Goal: Navigation & Orientation: Understand site structure

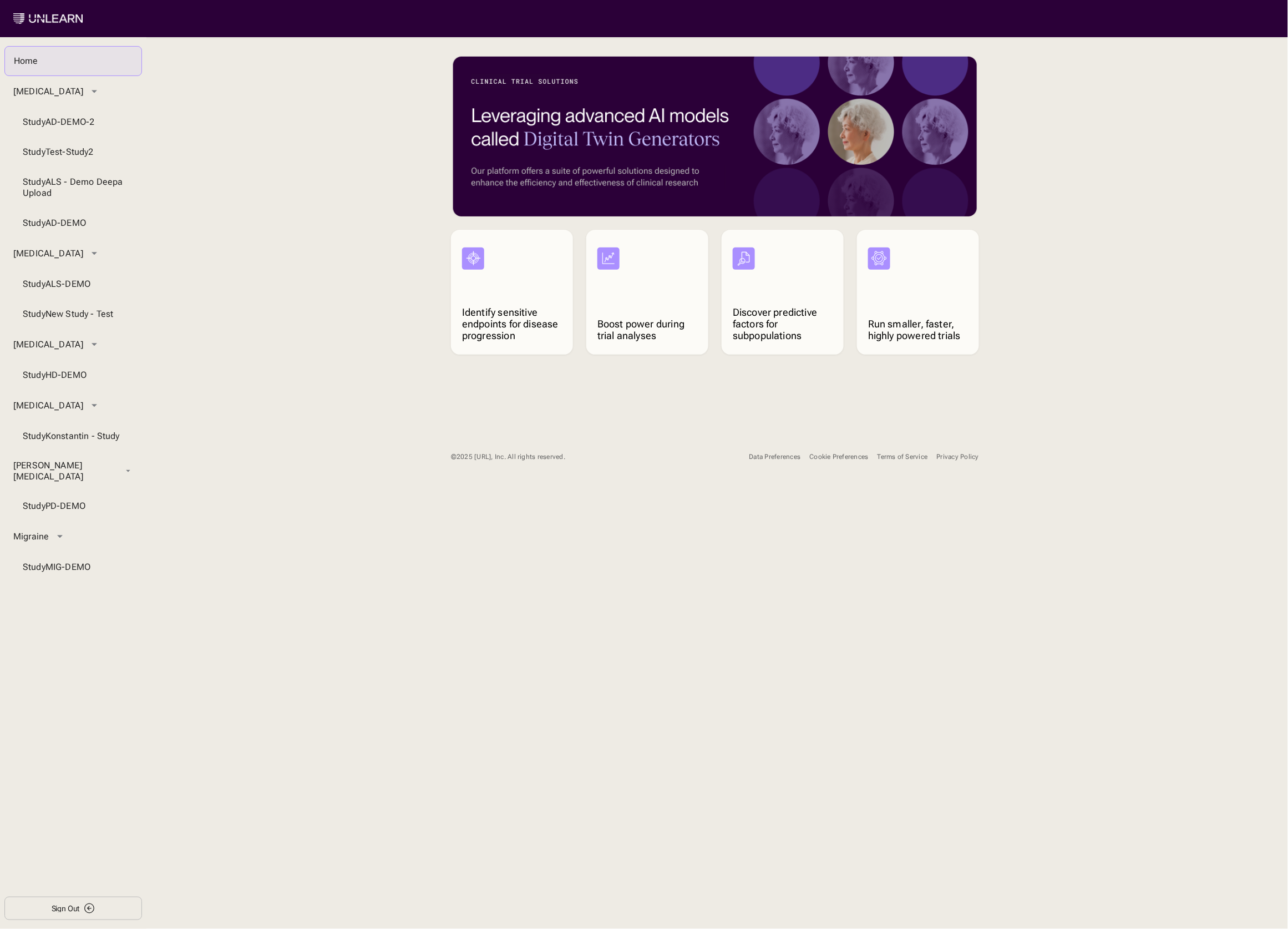
click at [851, 456] on div "Cookie Preferences" at bounding box center [838, 457] width 59 height 8
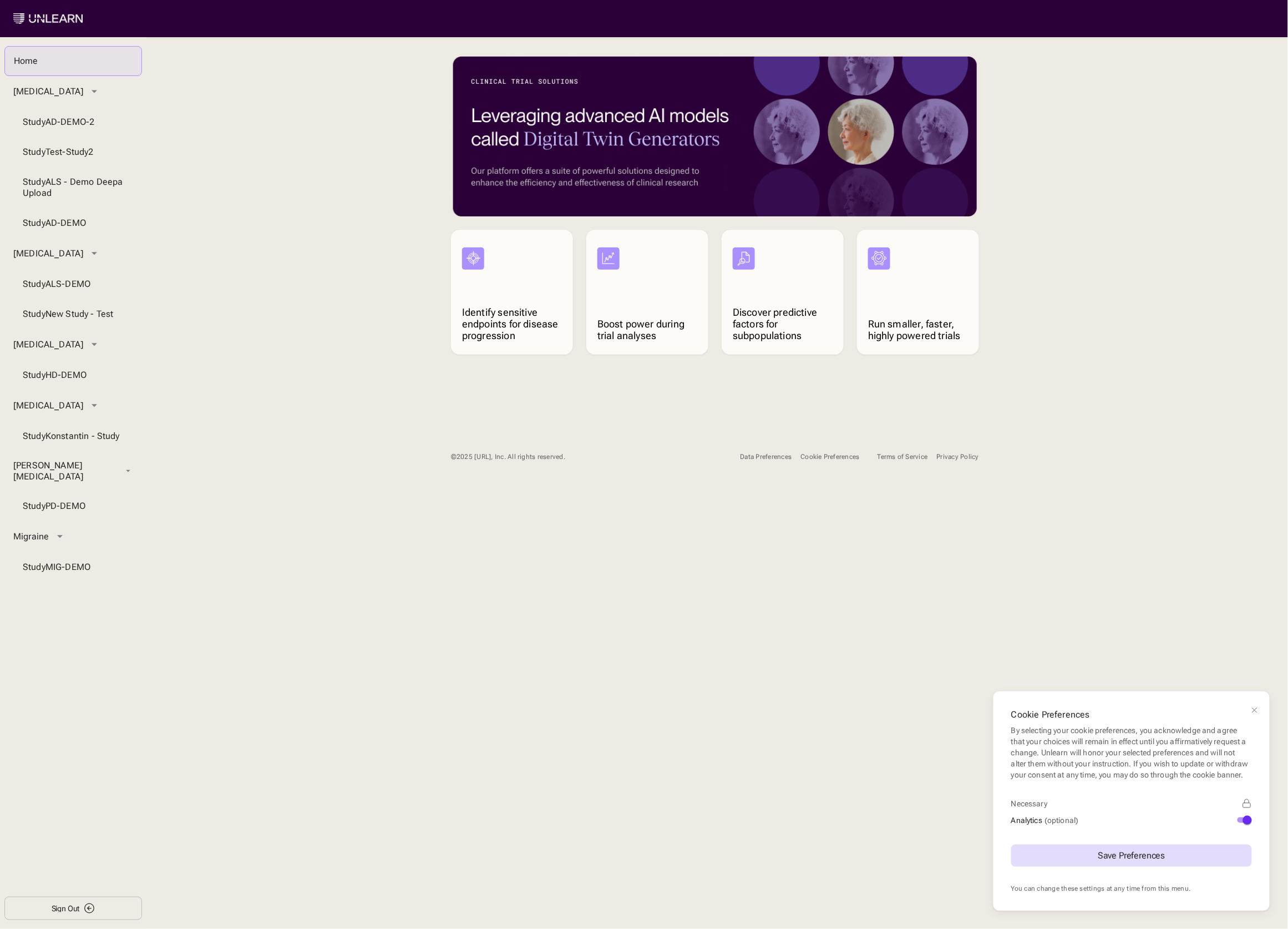
click at [503, 583] on div "Home [MEDICAL_DATA] Study AD-DEMO-2 Study Test-Study2 Study ALS - Demo Deepa Up…" at bounding box center [644, 483] width 1288 height 892
click at [70, 123] on div "Study AD-DEMO-2" at bounding box center [73, 122] width 101 height 11
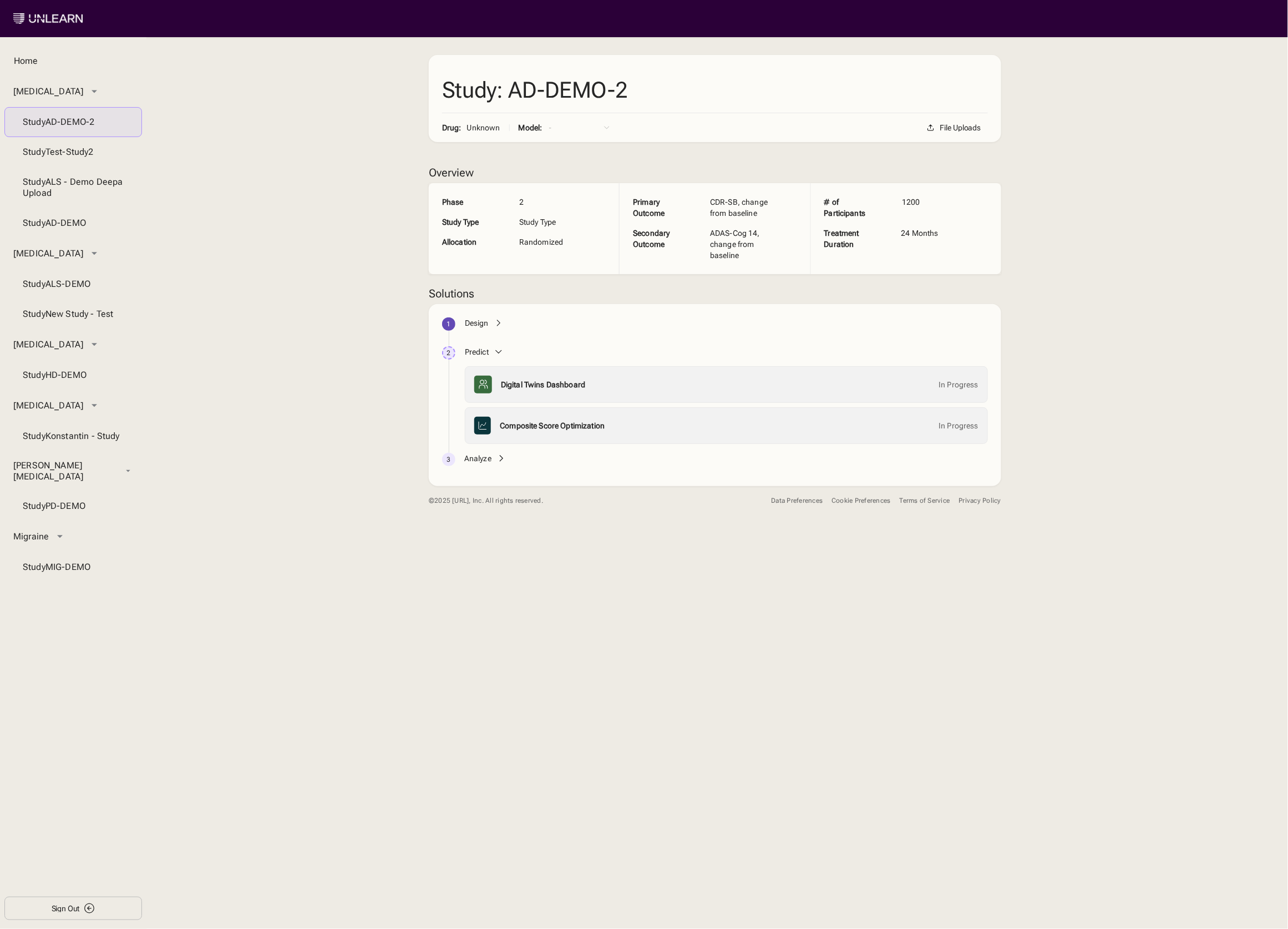
click at [475, 322] on div "Design" at bounding box center [476, 323] width 24 height 11
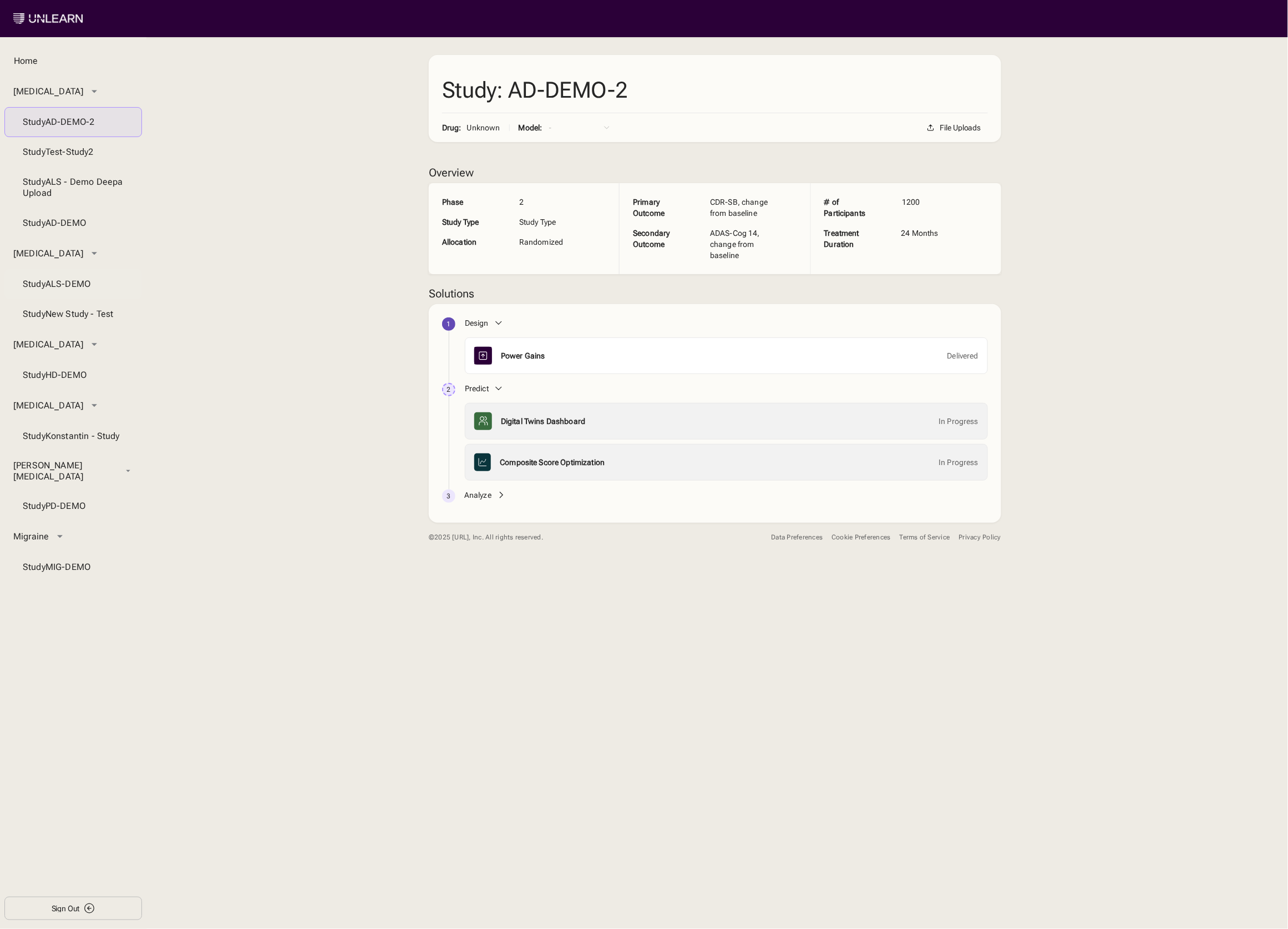
click at [64, 290] on div "Study ALS-DEMO" at bounding box center [73, 284] width 101 height 11
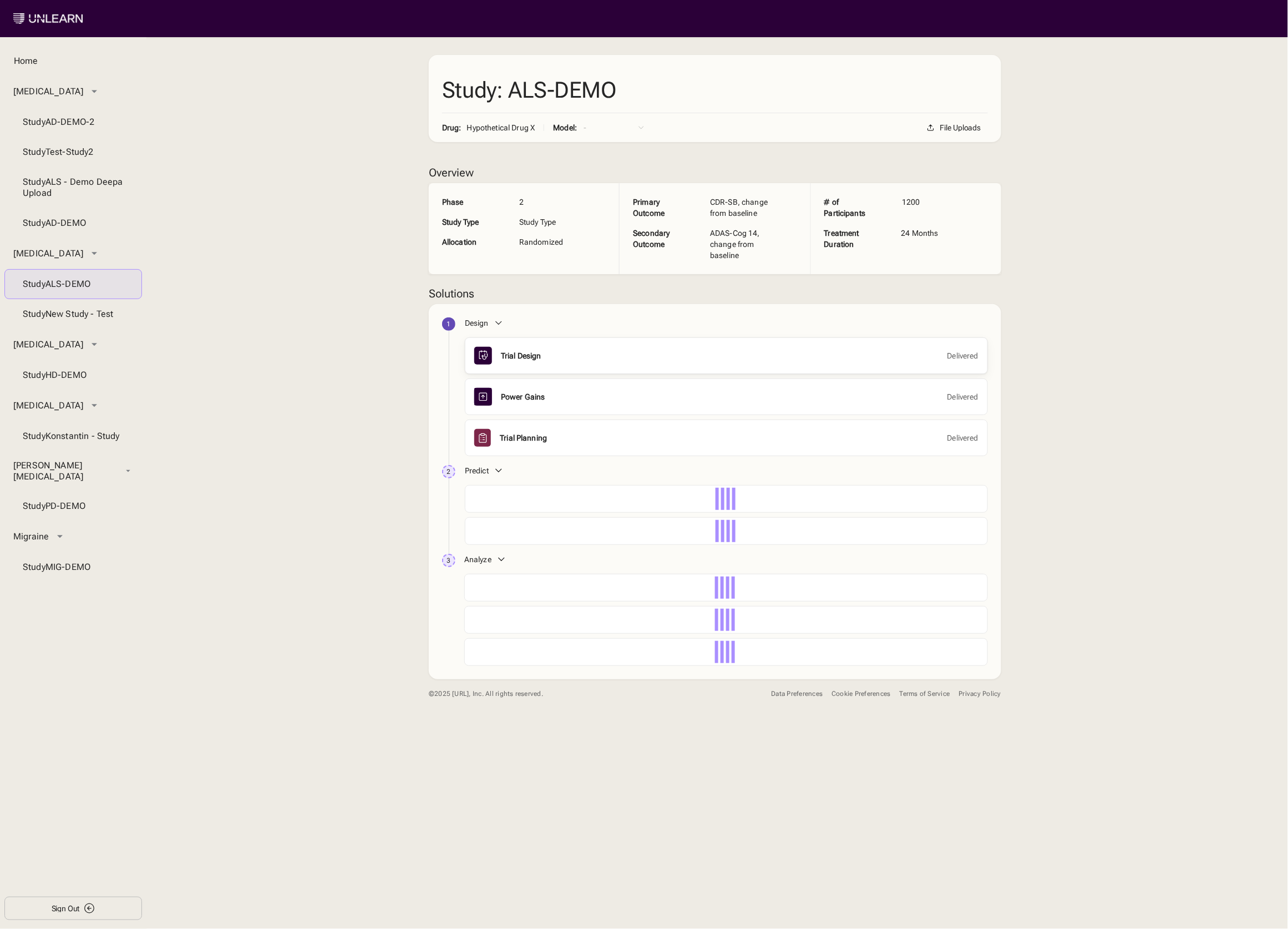
click at [527, 350] on div "Trial Design Delivered" at bounding box center [726, 356] width 504 height 18
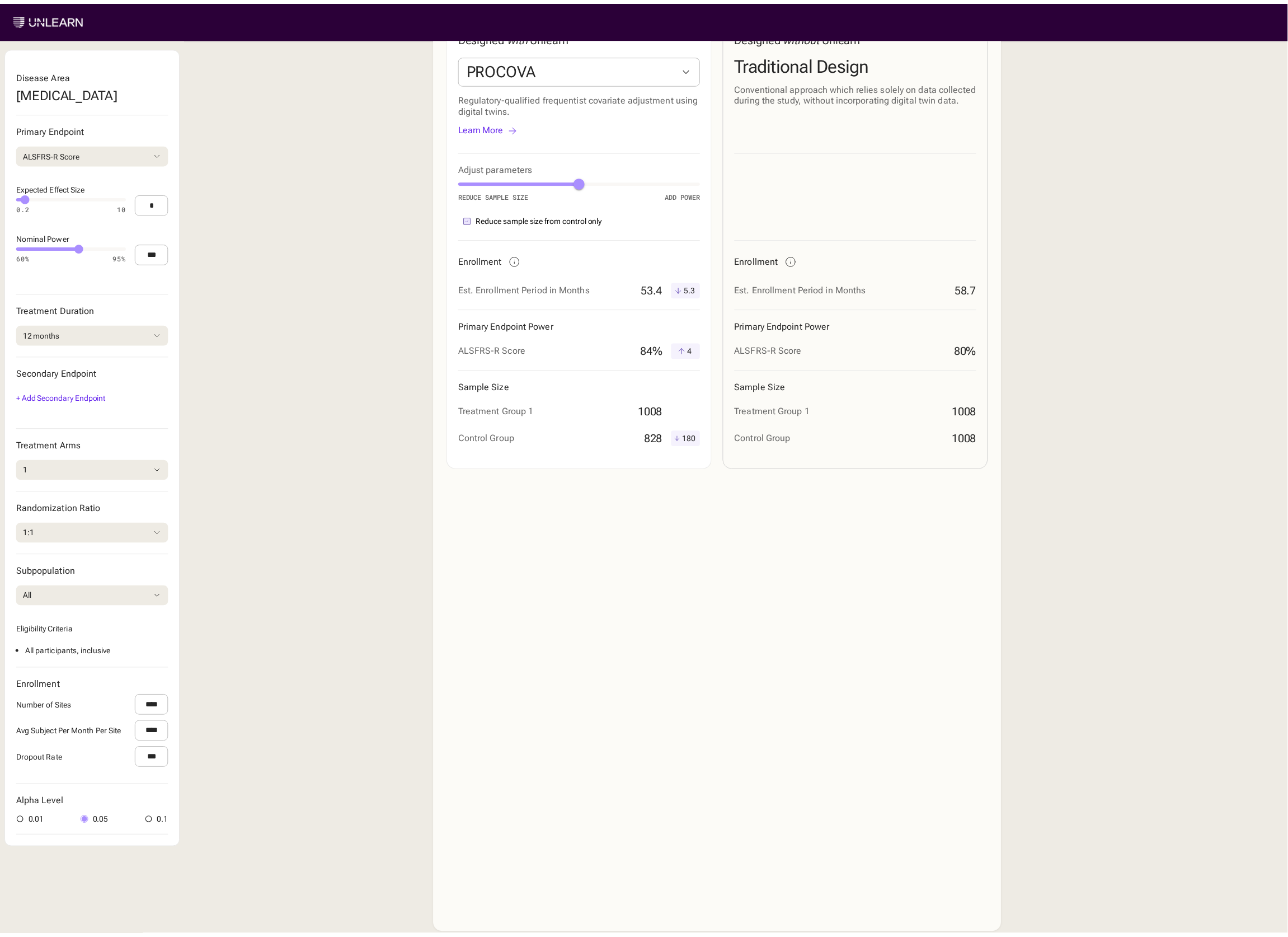
scroll to position [401, 0]
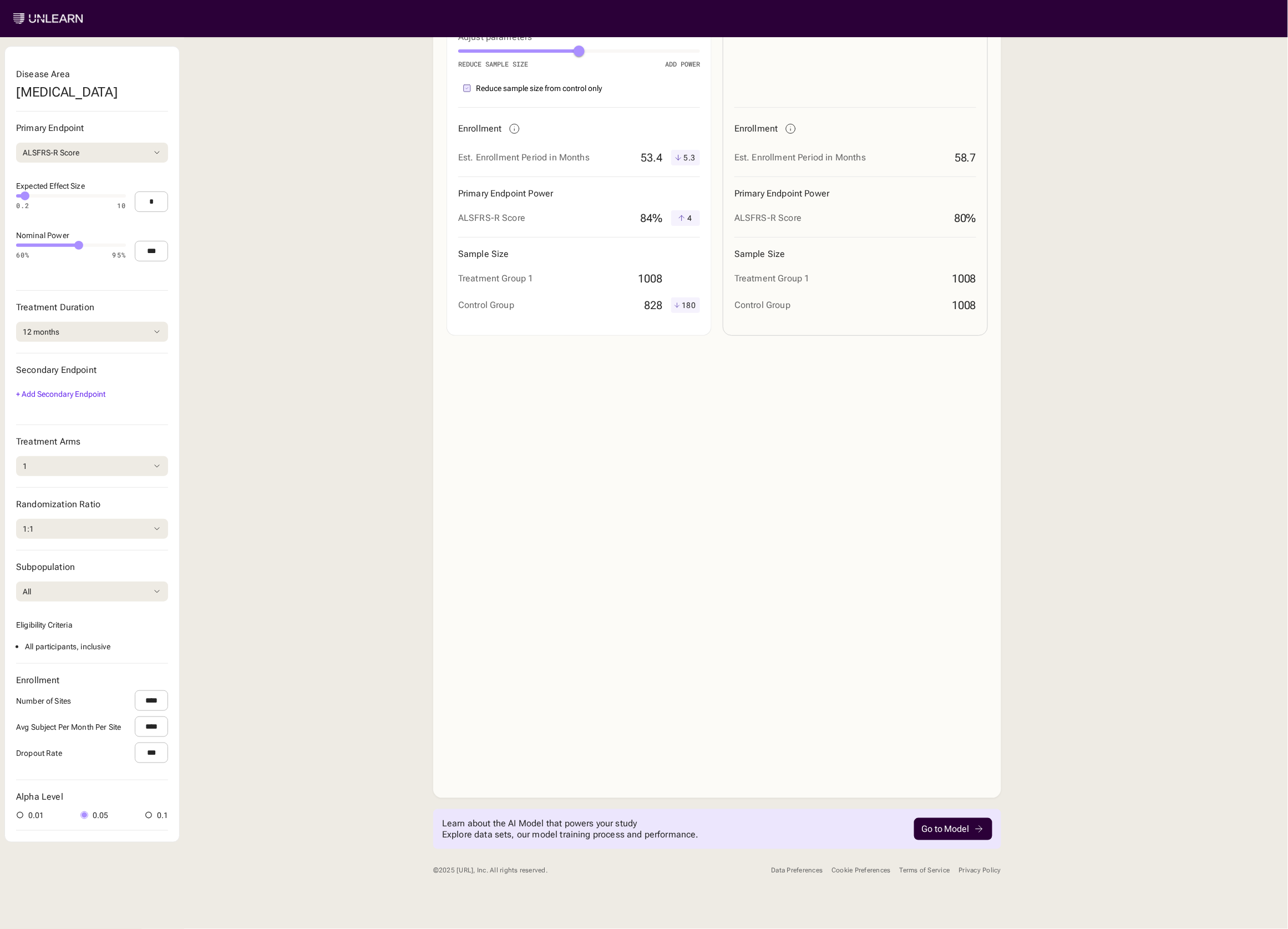
click at [853, 869] on div "Cookie Preferences" at bounding box center [861, 870] width 59 height 8
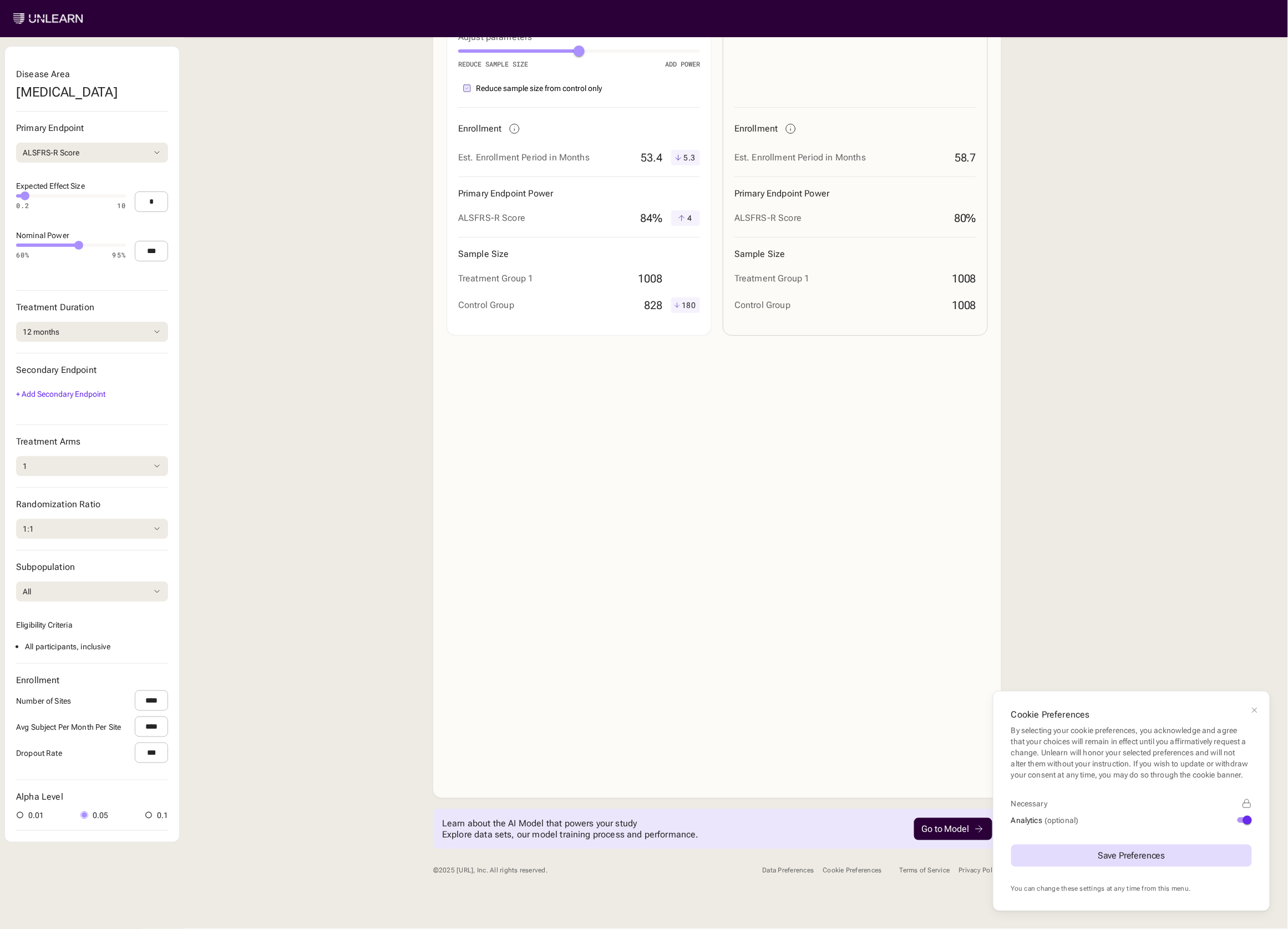
click at [1258, 706] on icon at bounding box center [1254, 710] width 9 height 9
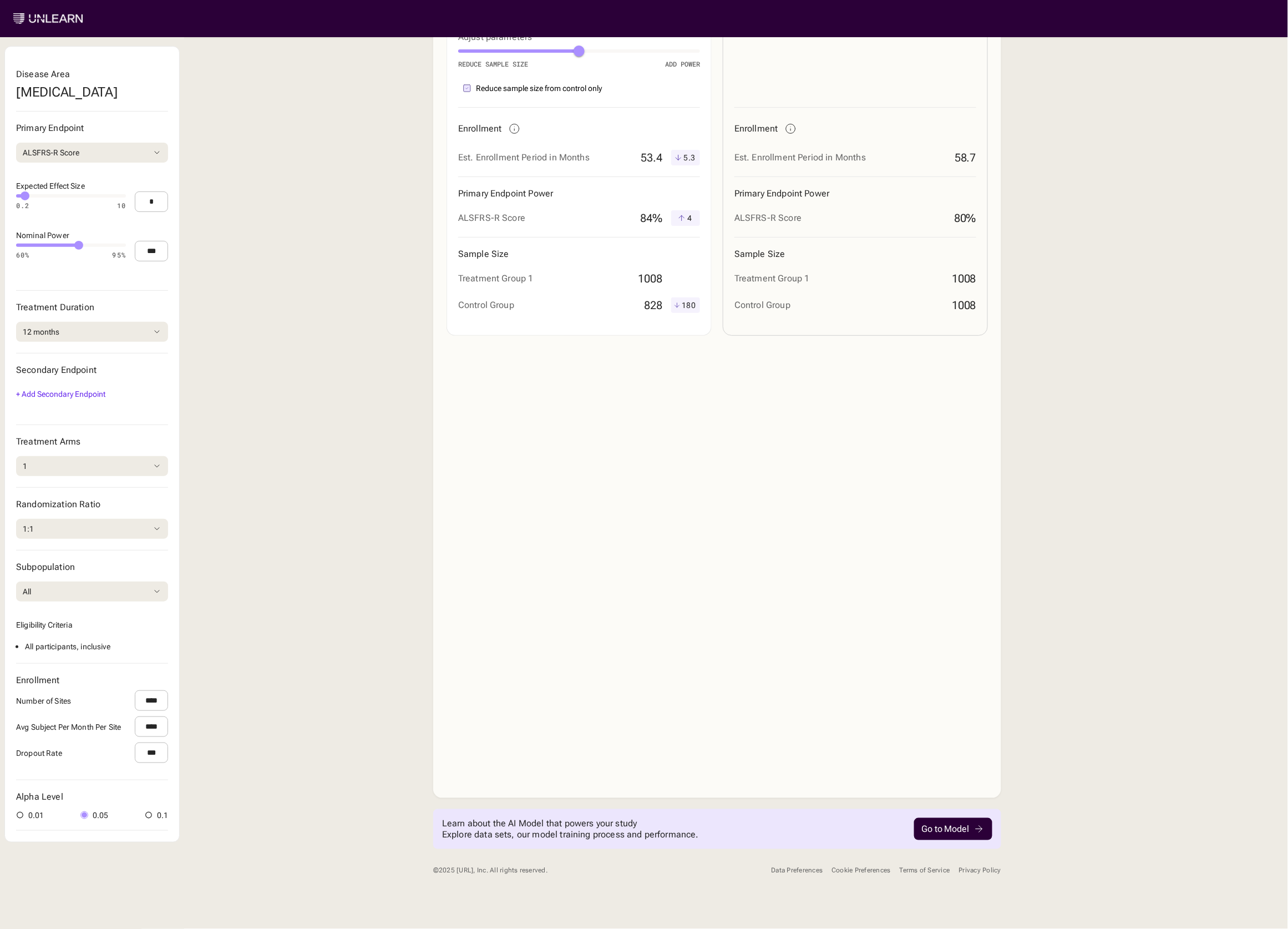
click at [778, 870] on div "Data Preferences" at bounding box center [797, 870] width 52 height 8
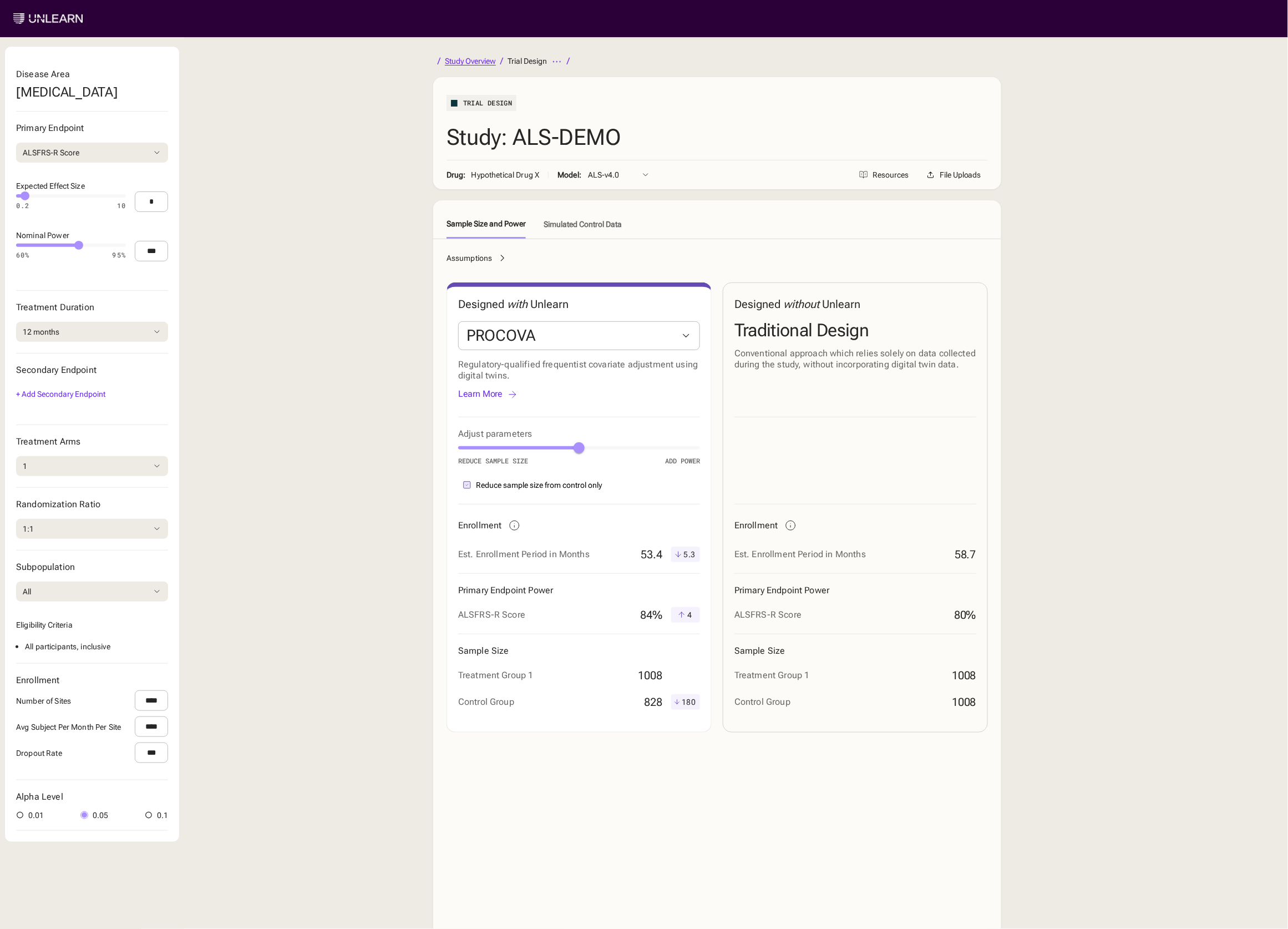
click at [475, 60] on div "Study Overview" at bounding box center [470, 61] width 51 height 8
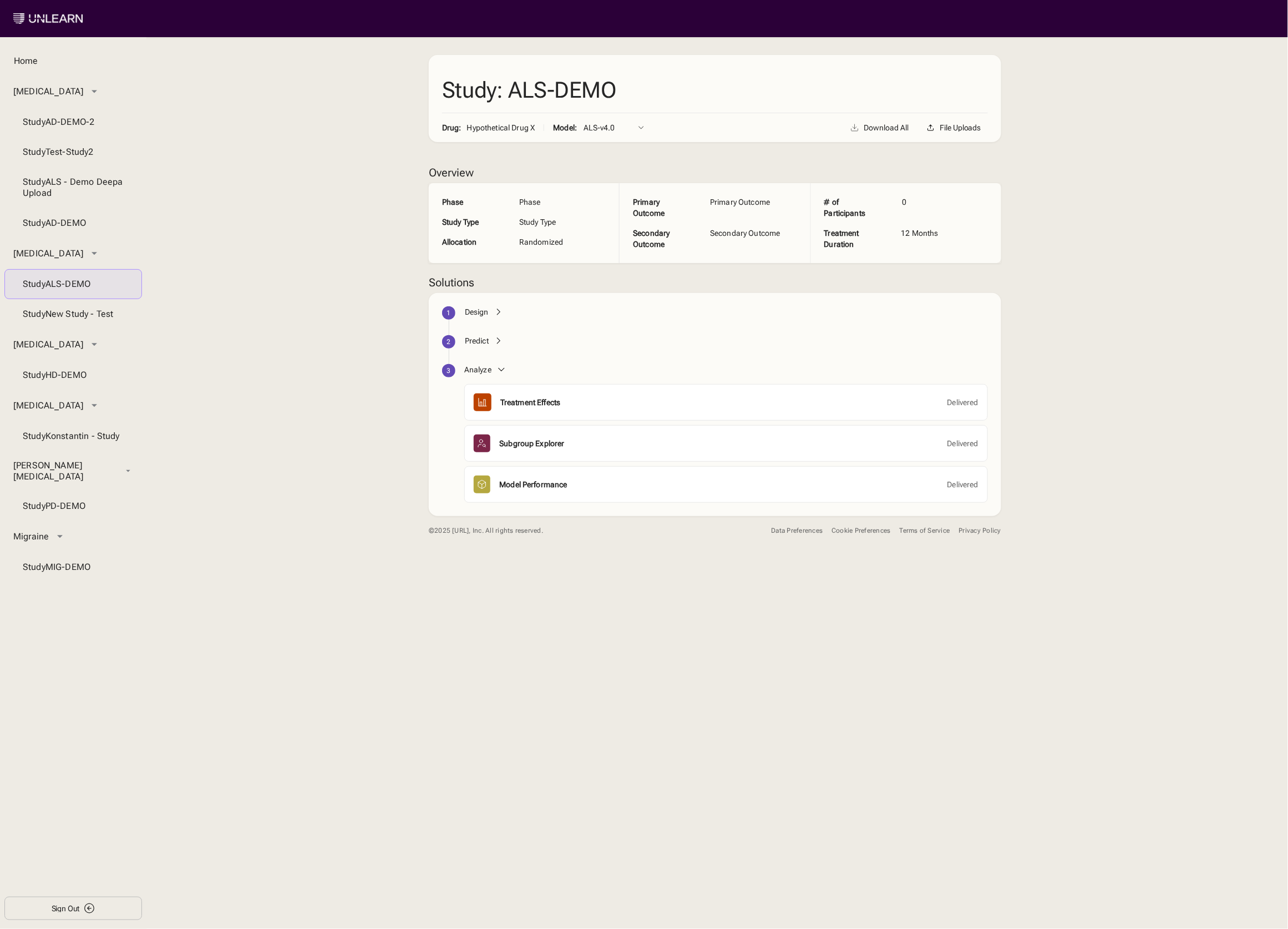
click at [467, 317] on div "Design" at bounding box center [476, 312] width 24 height 11
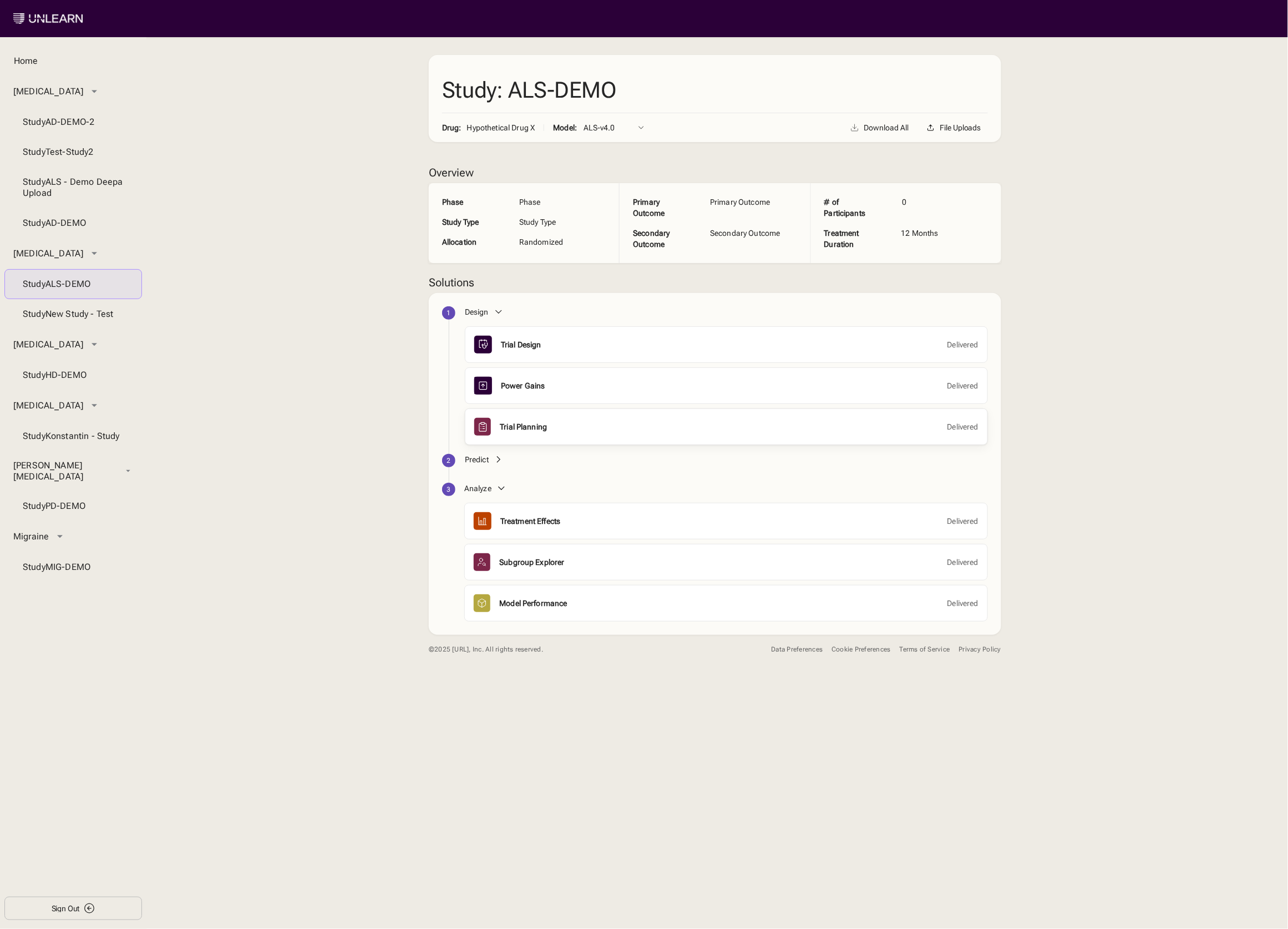
click at [526, 434] on div "Trial Planning Delivered" at bounding box center [726, 427] width 504 height 18
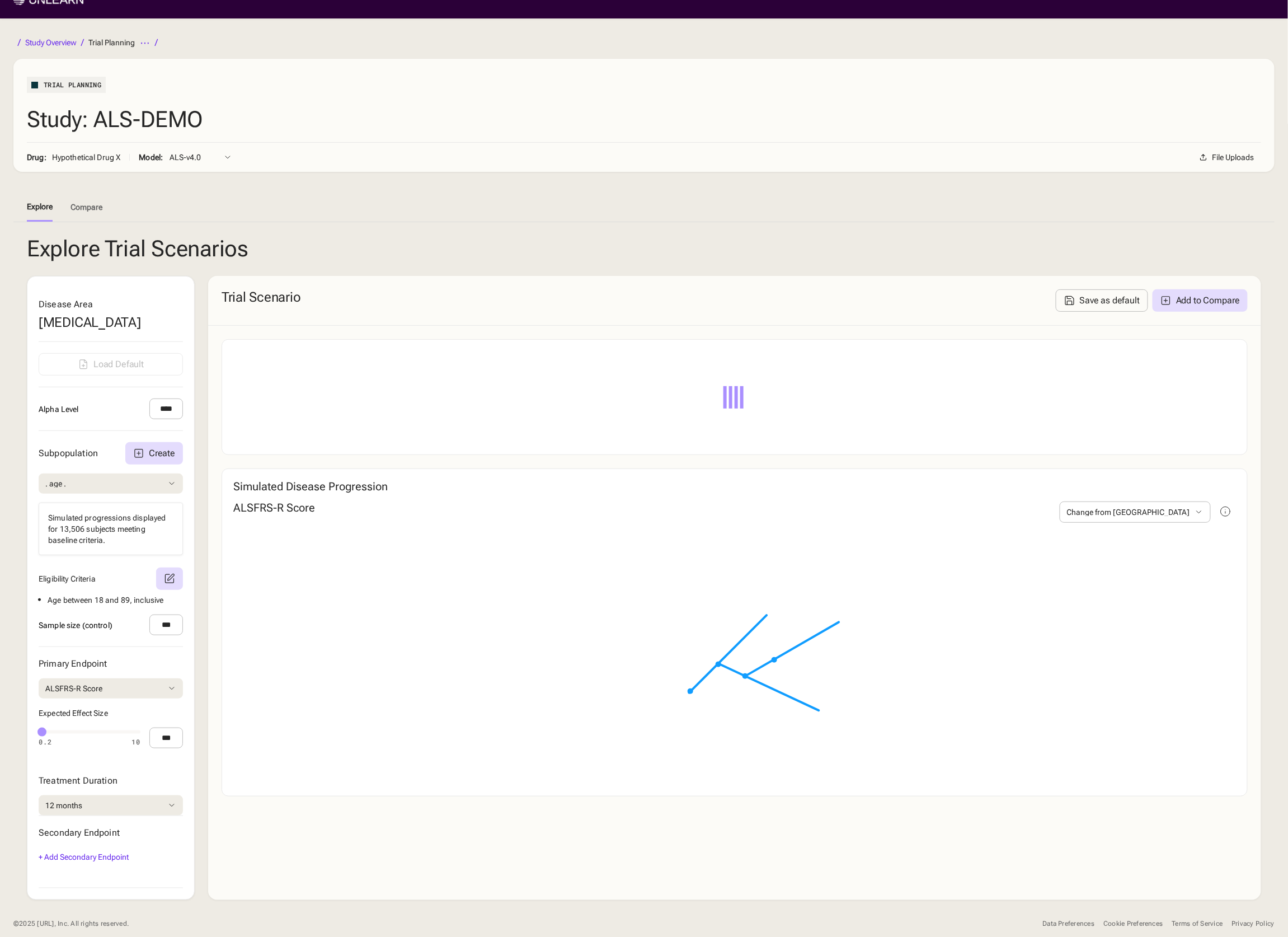
scroll to position [52, 0]
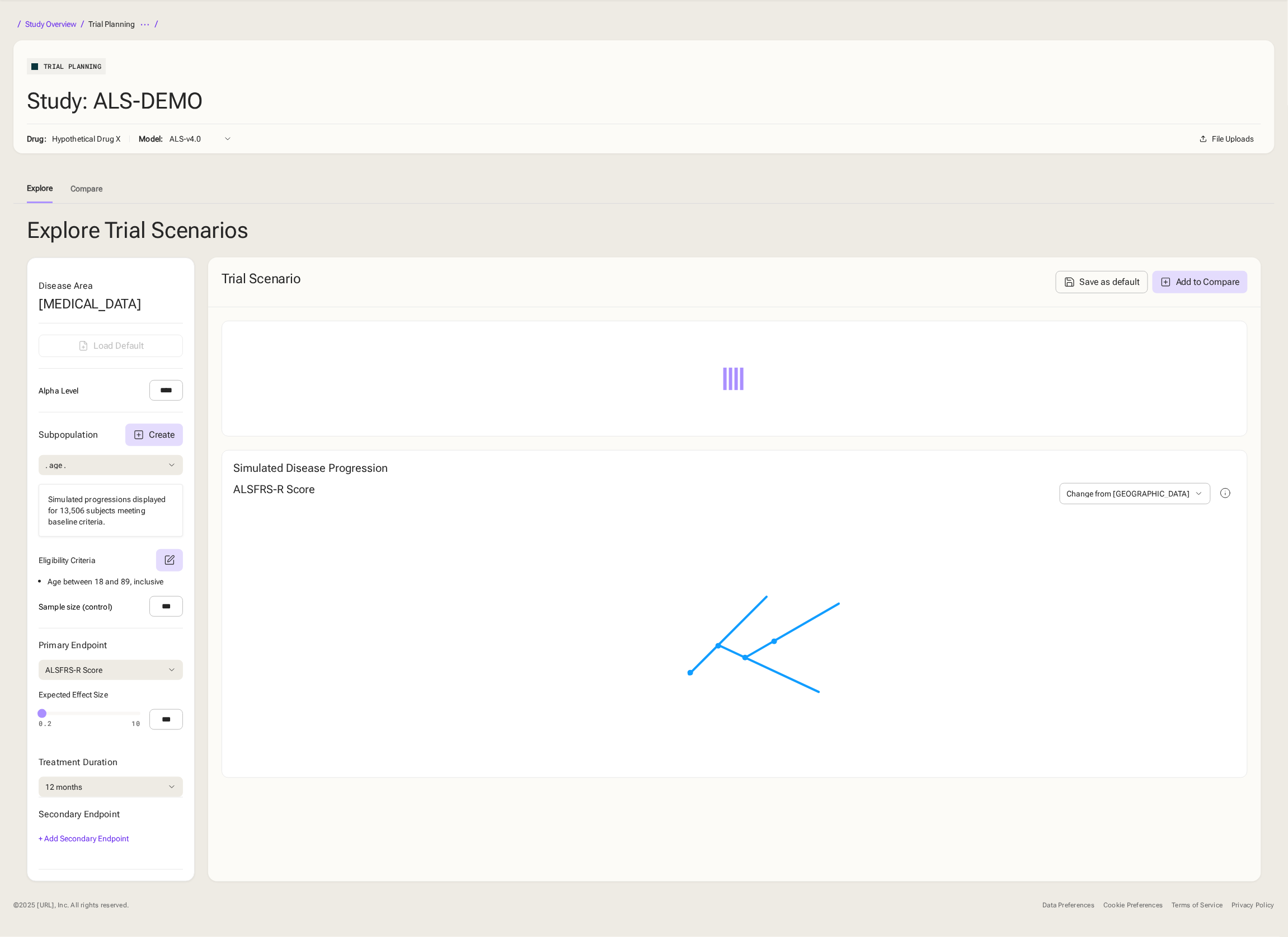
click at [1253, 909] on div "Privacy Policy" at bounding box center [1253, 905] width 42 height 8
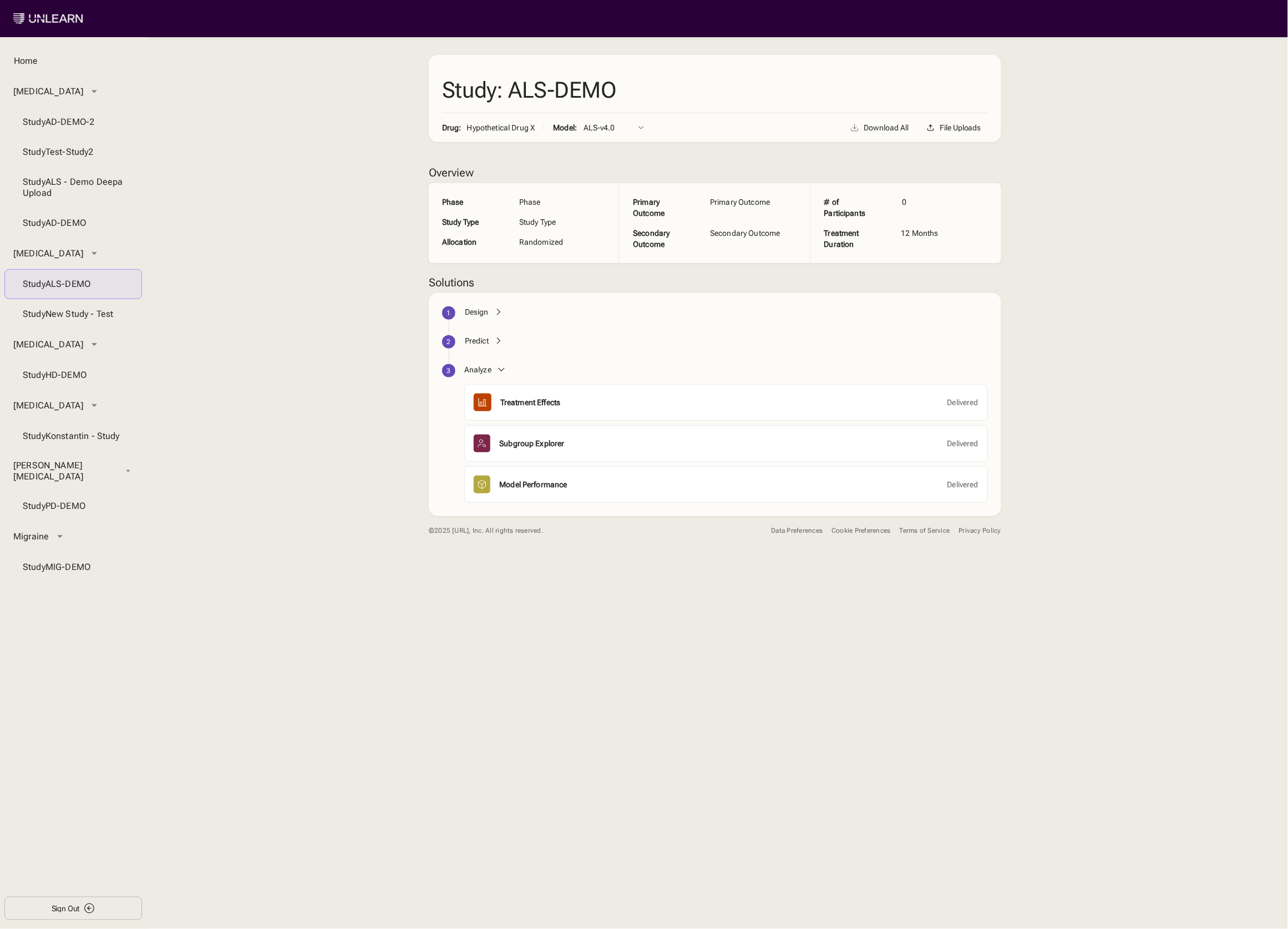
click at [485, 302] on div "1 Design 2 Predict 3 Analyze Treatment Effects Delivered Subgroup Explorer Deli…" at bounding box center [715, 404] width 572 height 223
click at [482, 310] on div "Design" at bounding box center [476, 312] width 24 height 11
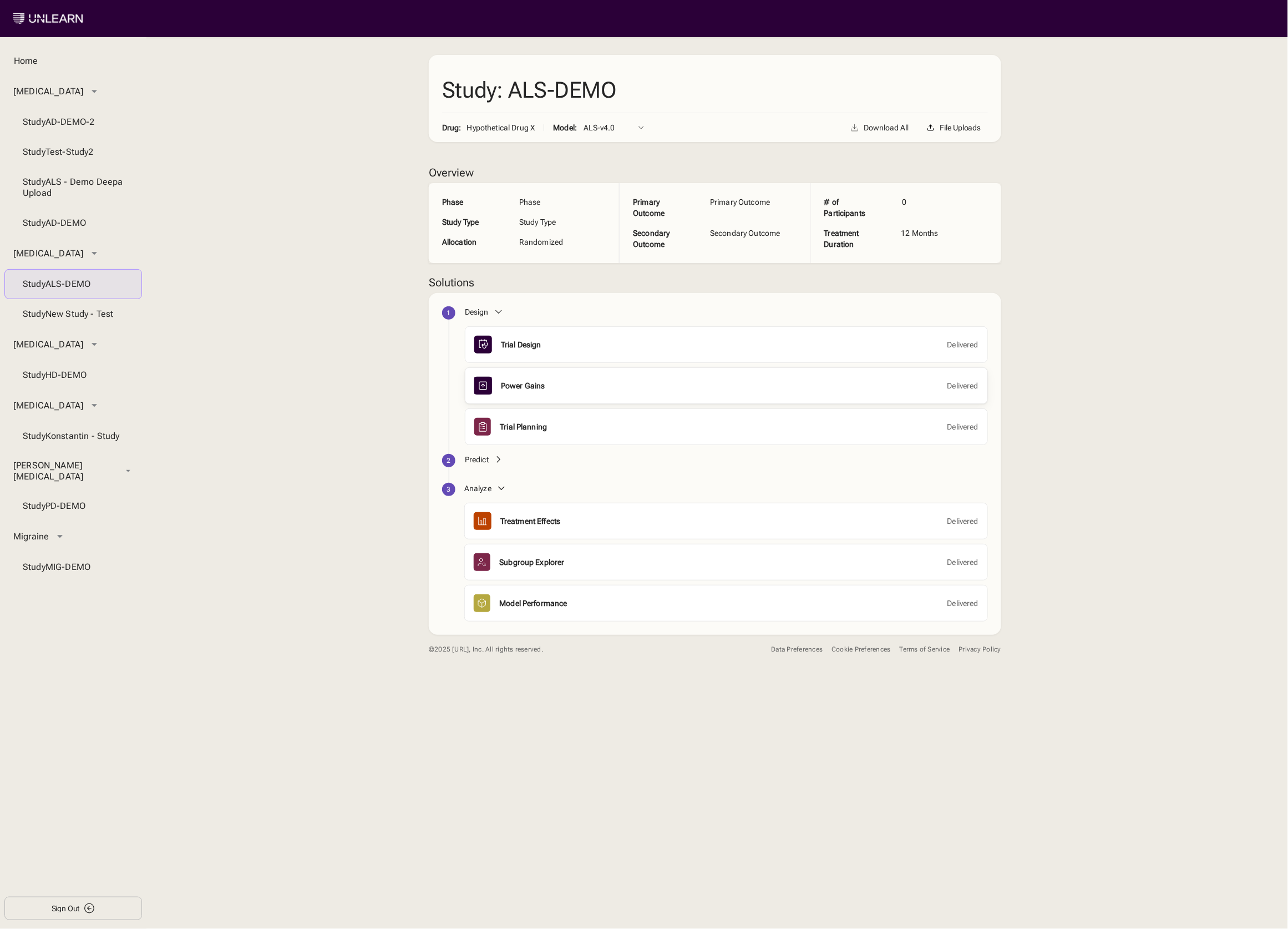
click at [509, 381] on div "Power Gains" at bounding box center [523, 386] width 44 height 11
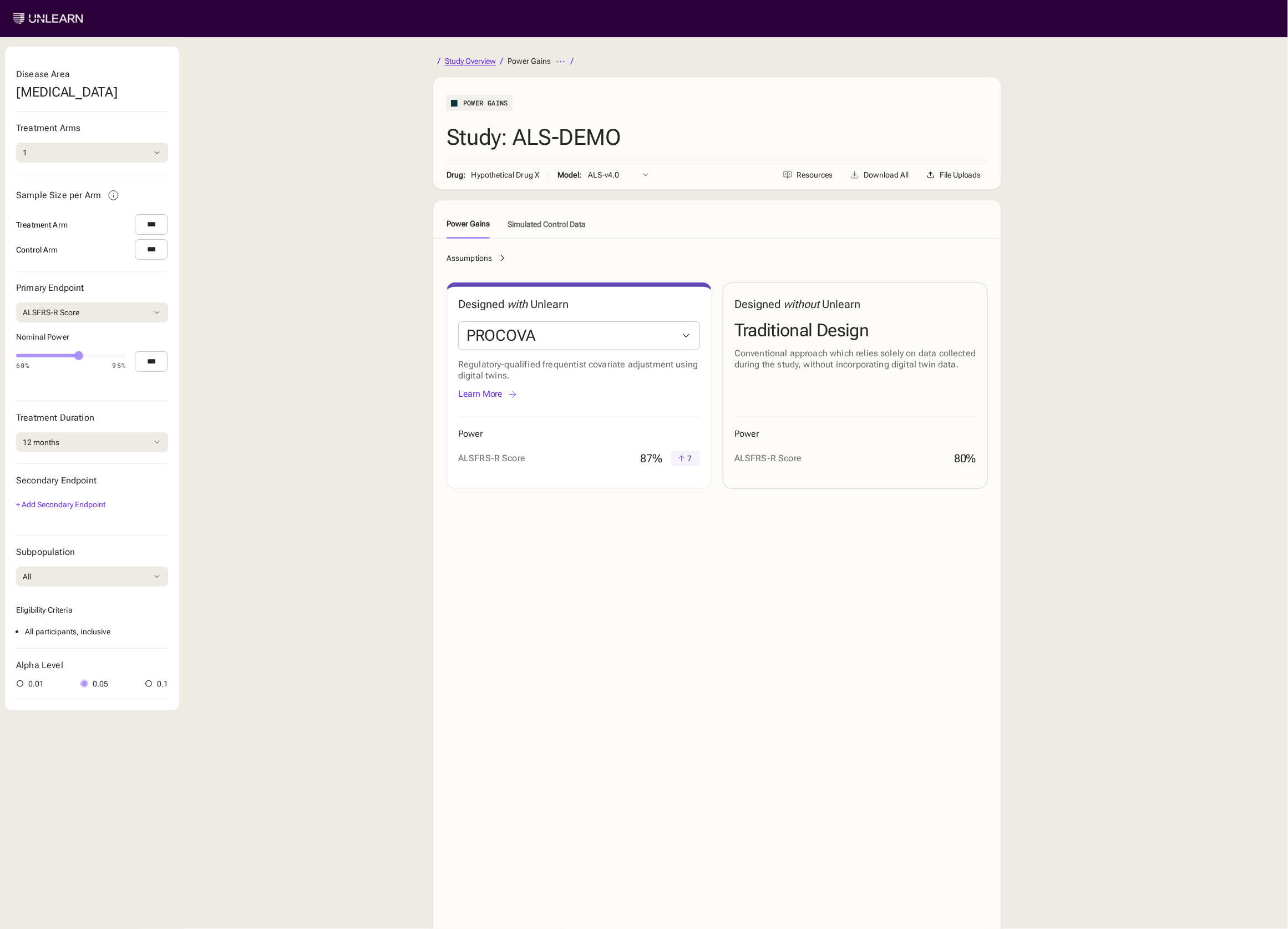
click at [469, 58] on div "Study Overview" at bounding box center [470, 61] width 51 height 8
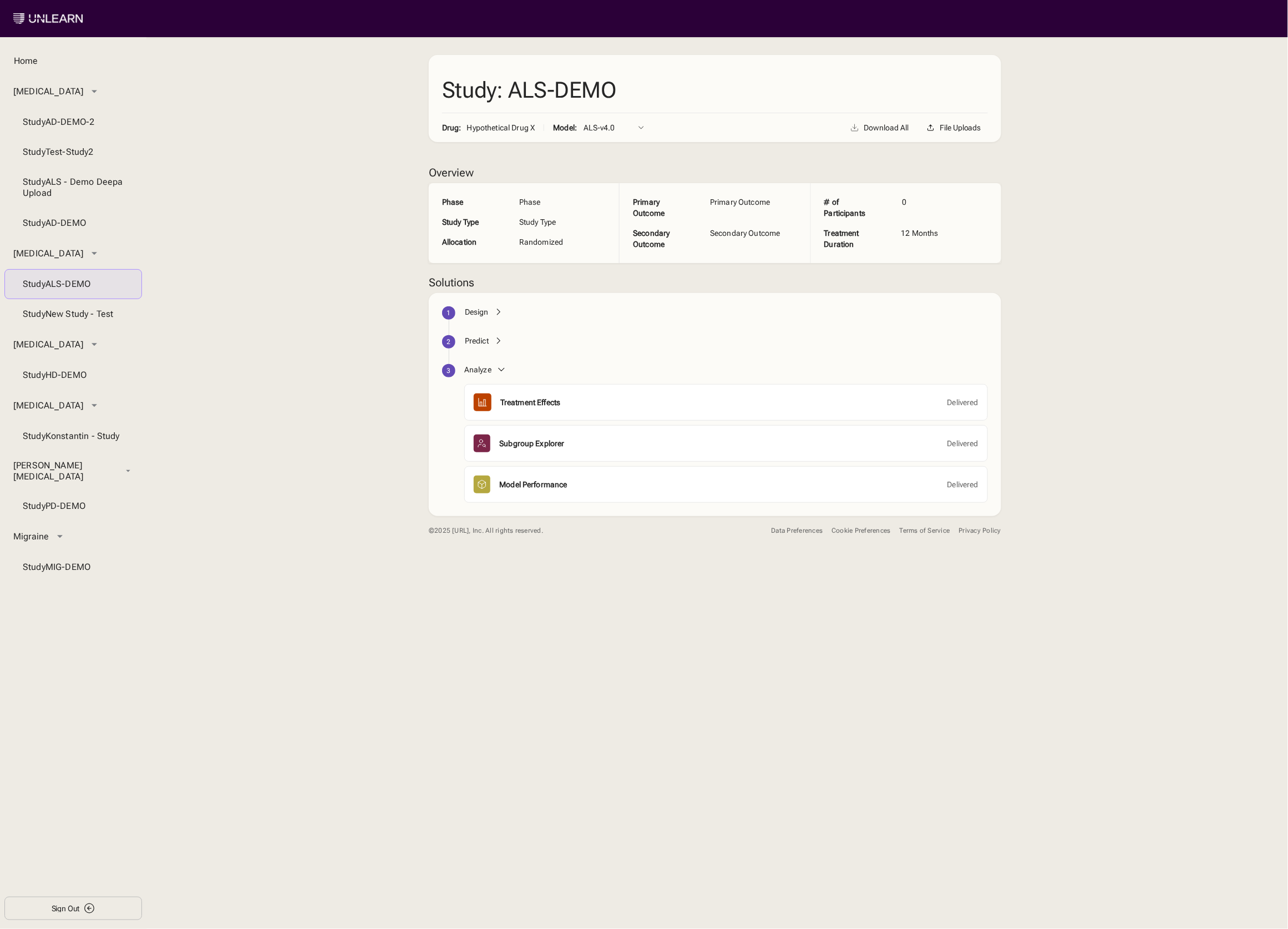
click at [472, 339] on div "Predict" at bounding box center [476, 341] width 24 height 11
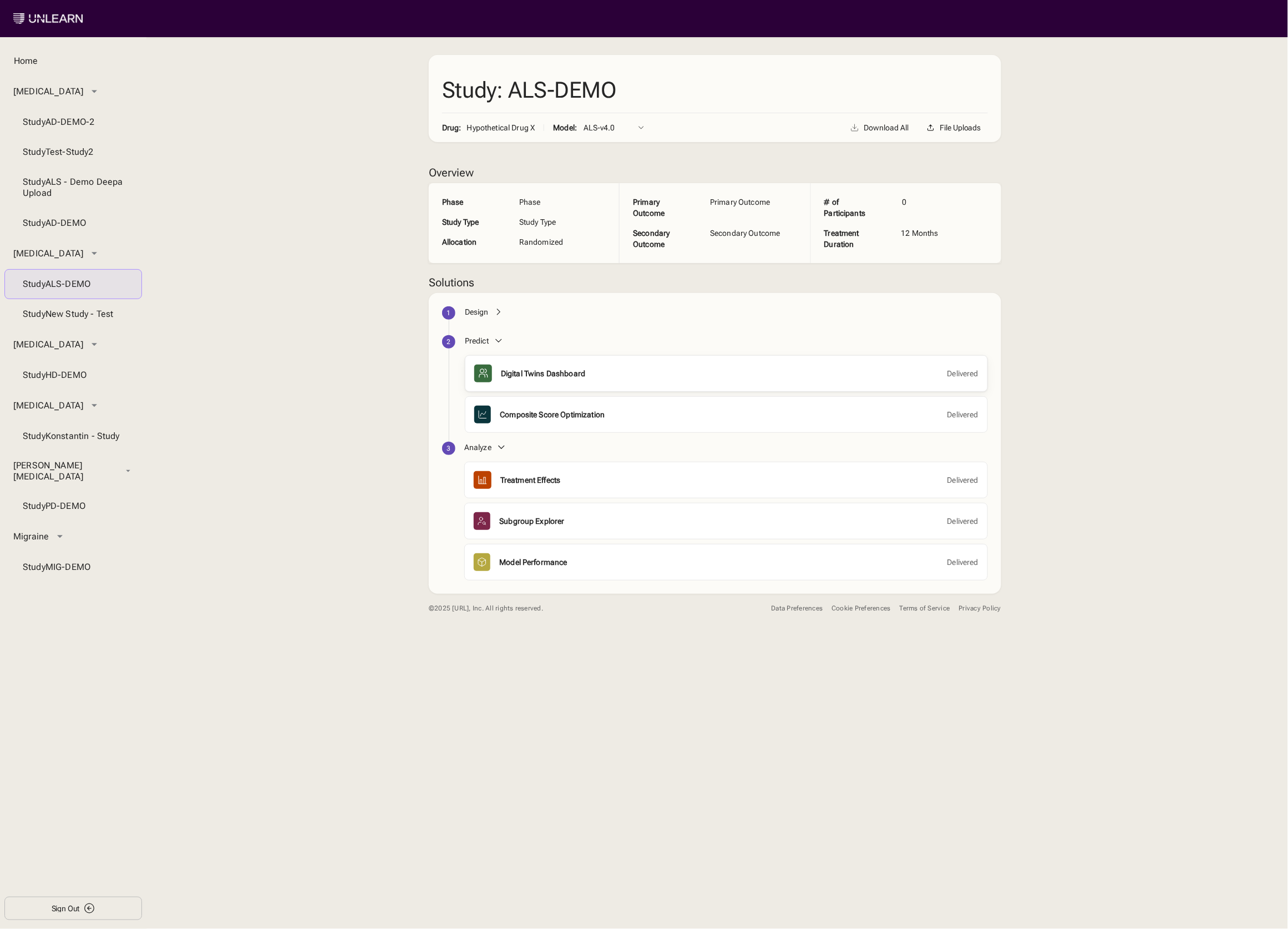
click at [526, 376] on div "Digital Twins Dashboard" at bounding box center [543, 373] width 84 height 11
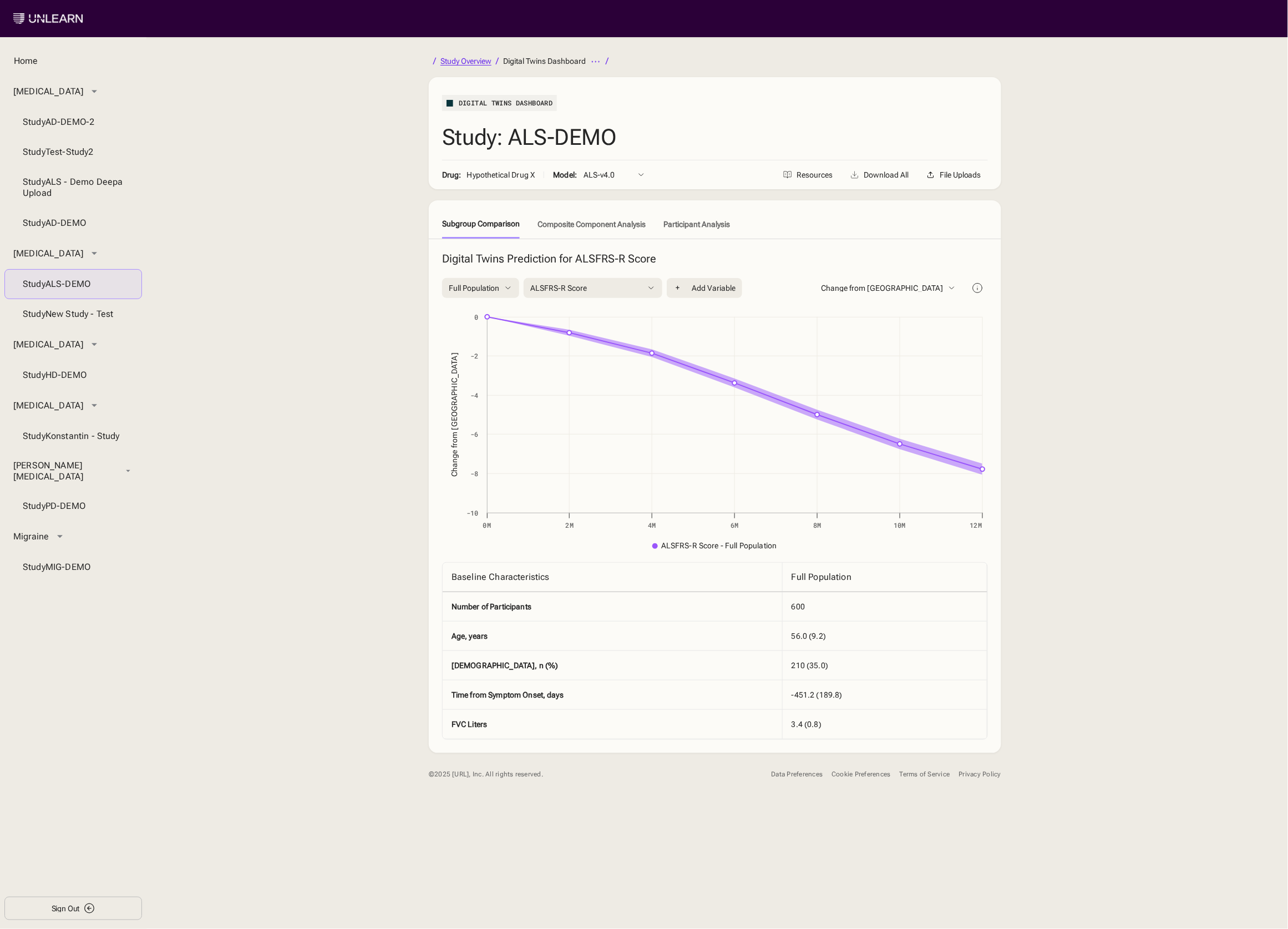
click at [464, 63] on div "Study Overview" at bounding box center [466, 61] width 51 height 8
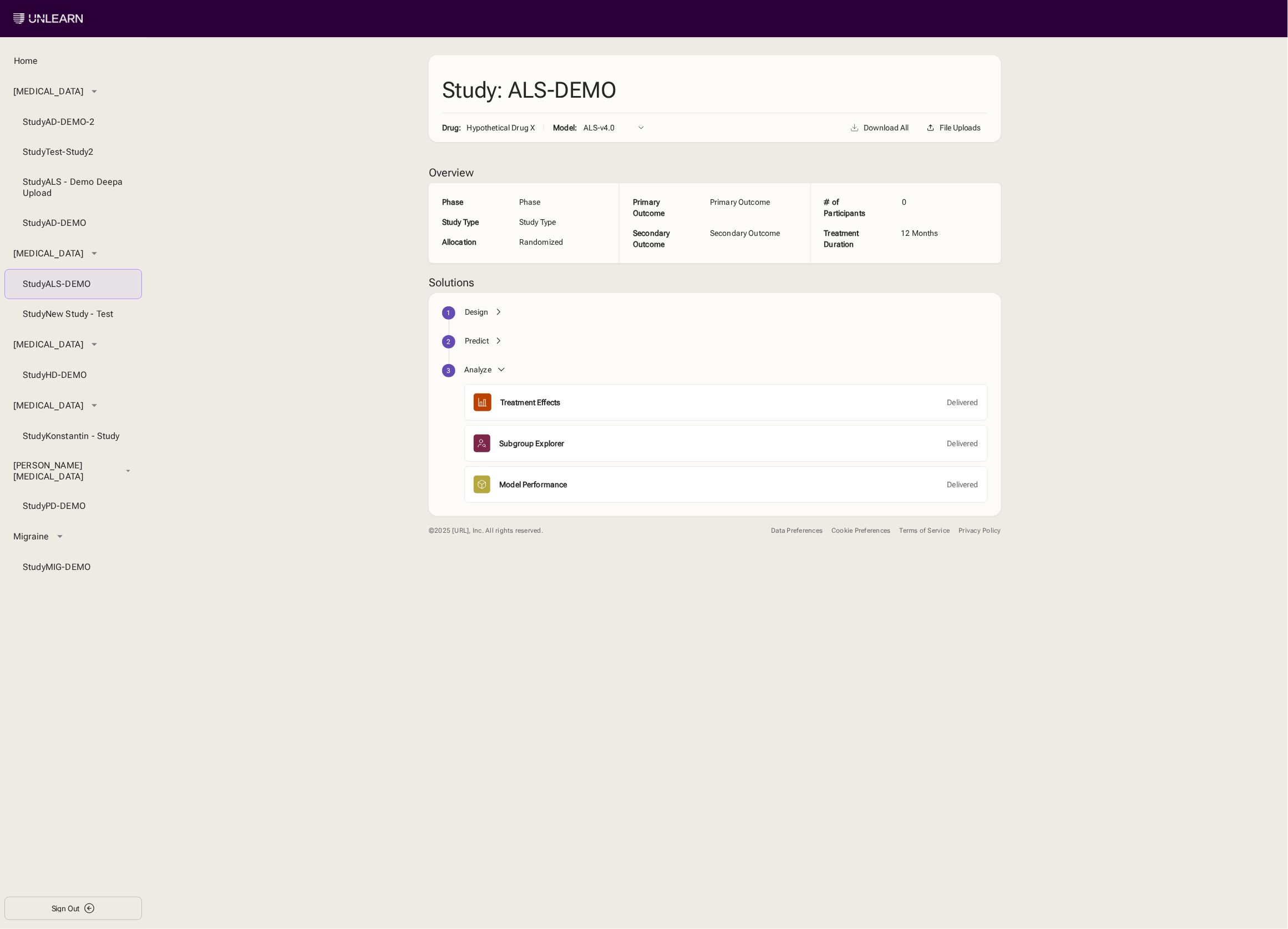
click at [475, 332] on div "Design" at bounding box center [718, 321] width 539 height 29
click at [477, 344] on div "Predict" at bounding box center [476, 341] width 24 height 11
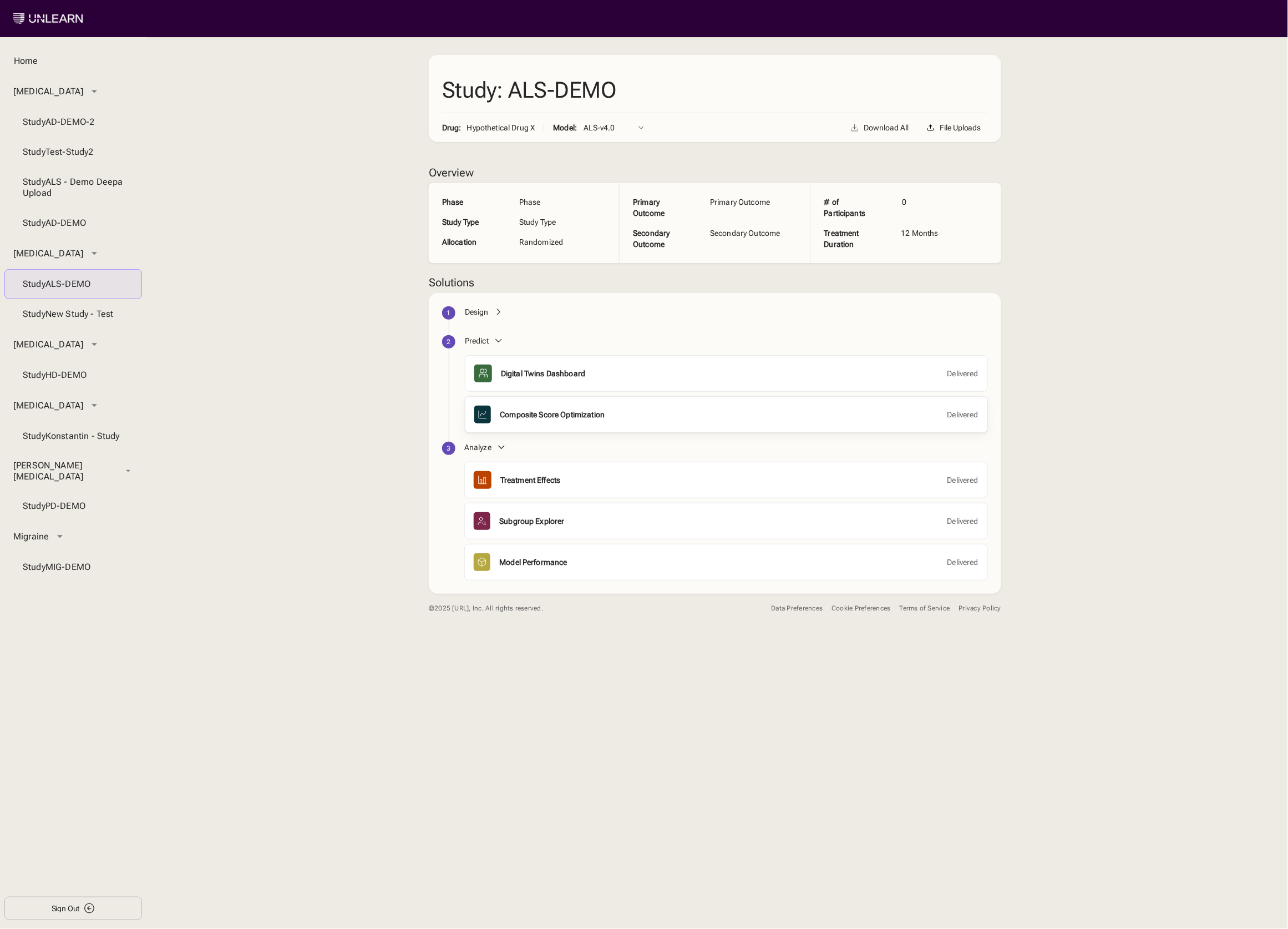
click at [521, 415] on div "Composite Score Optimization" at bounding box center [552, 414] width 105 height 11
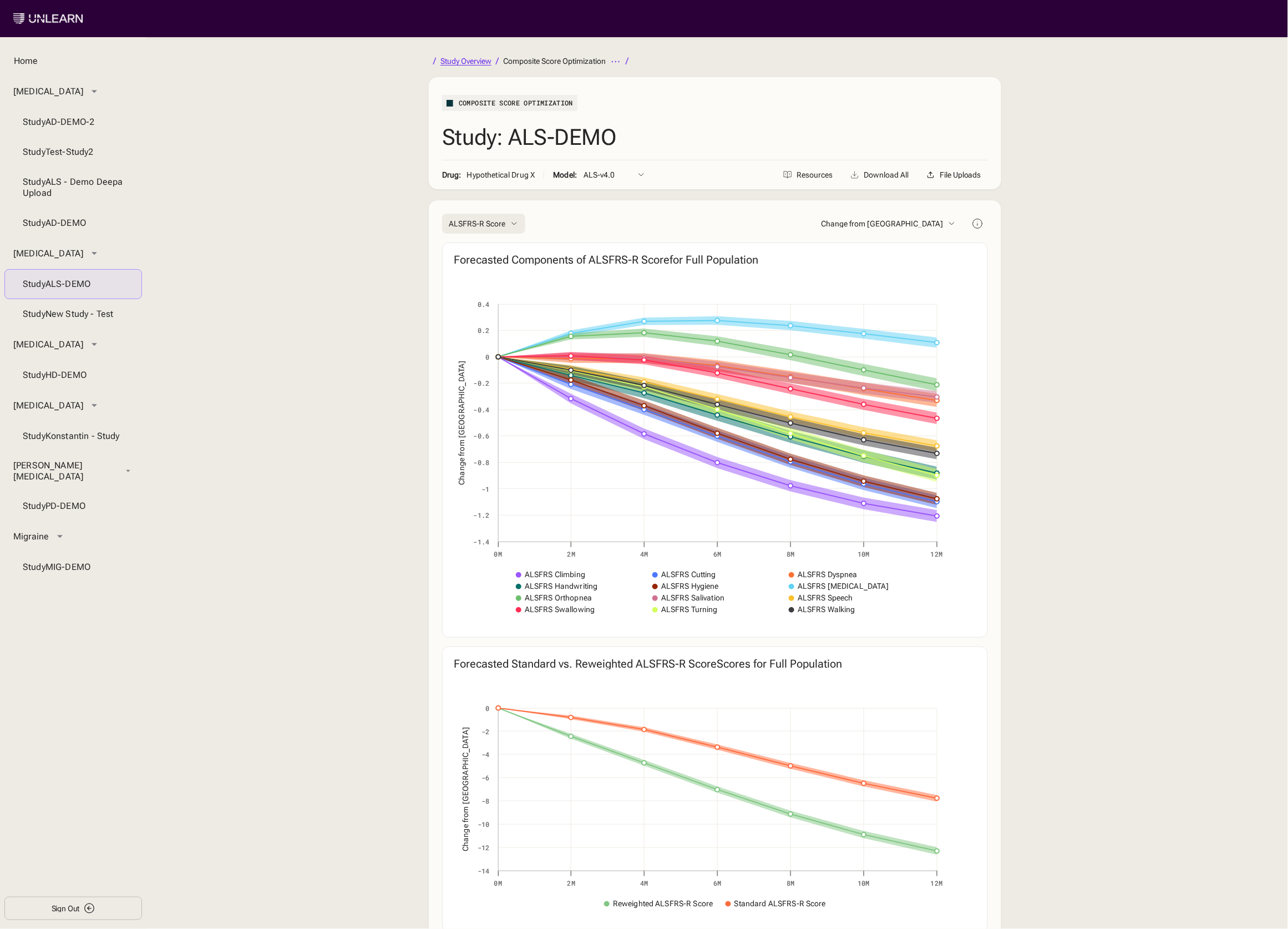
click at [464, 63] on div "Study Overview" at bounding box center [466, 61] width 51 height 8
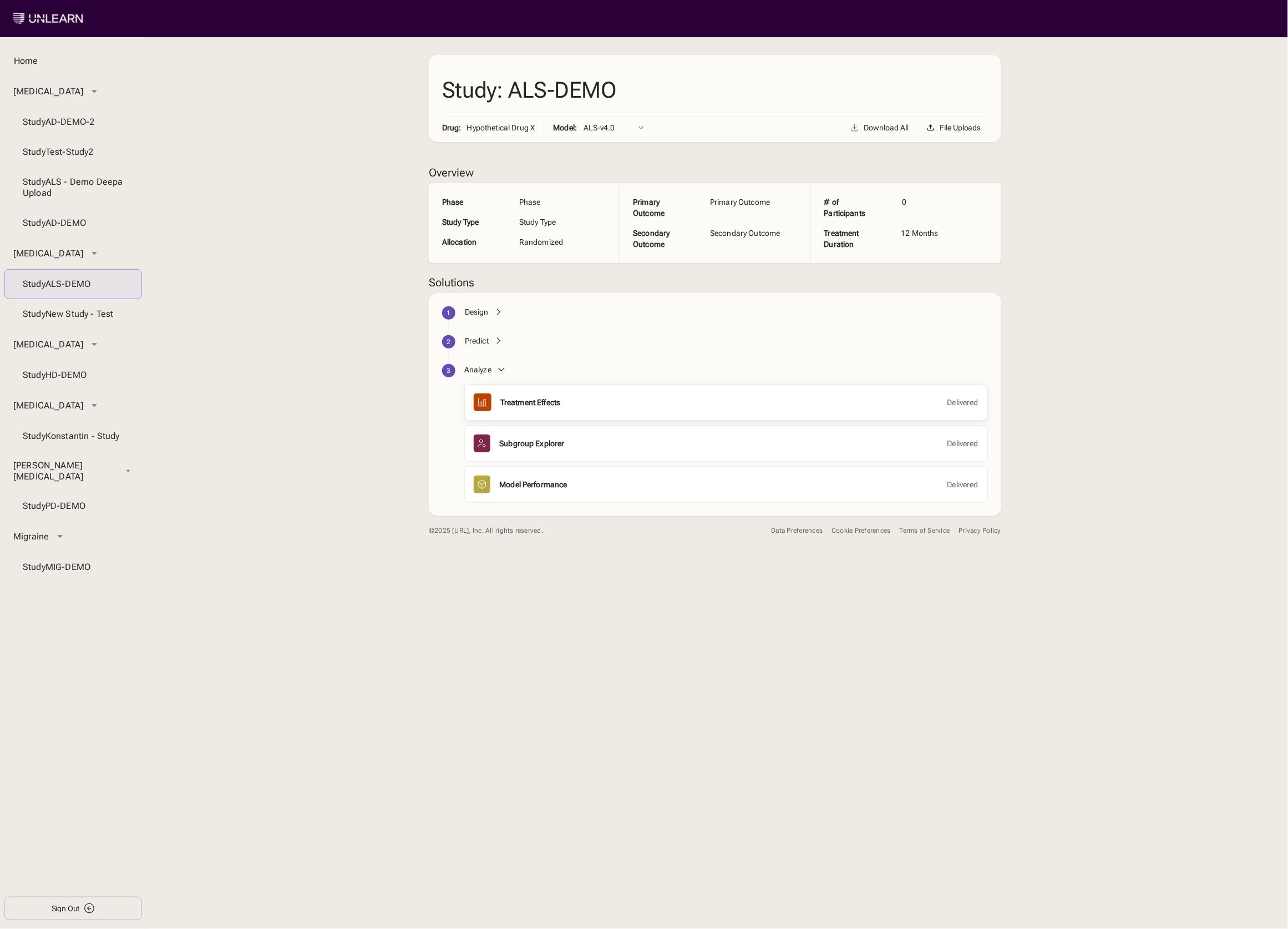
click at [512, 404] on div "Treatment Effects" at bounding box center [530, 402] width 60 height 11
